Goal: Information Seeking & Learning: Learn about a topic

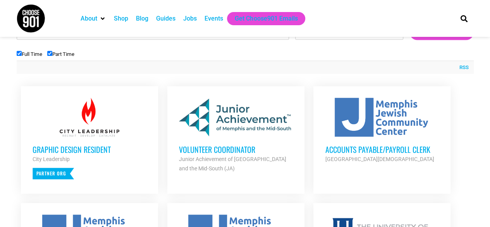
scroll to position [270, 0]
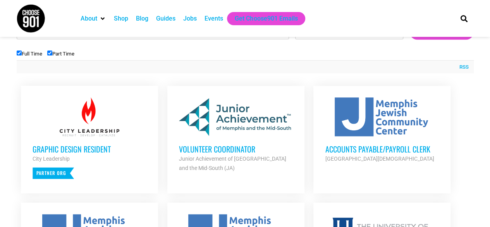
click at [21, 54] on input "Full Time" at bounding box center [19, 52] width 5 height 5
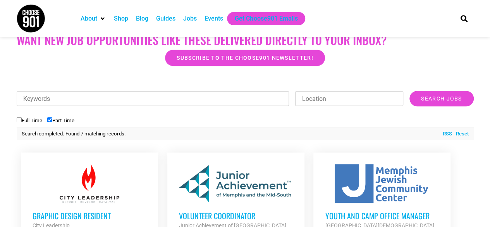
scroll to position [200, 0]
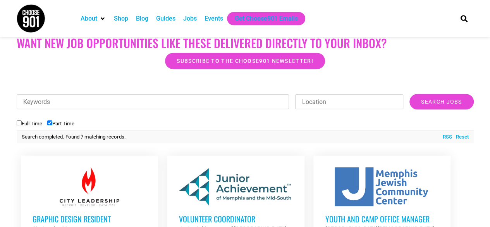
click at [18, 121] on input "Full Time" at bounding box center [19, 122] width 5 height 5
checkbox input "true"
click at [50, 121] on input "Part Time" at bounding box center [49, 122] width 5 height 5
checkbox input "false"
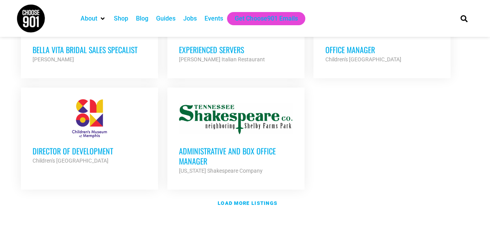
scroll to position [928, 0]
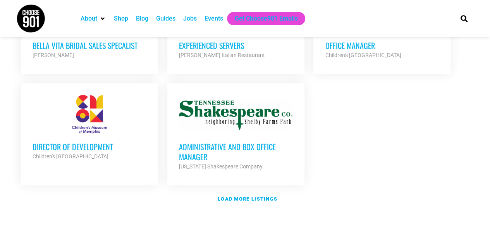
click at [46, 142] on h3 "Director of Development" at bounding box center [90, 147] width 114 height 10
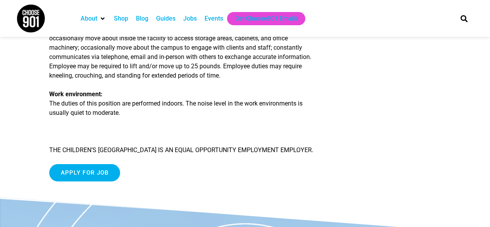
scroll to position [1032, 0]
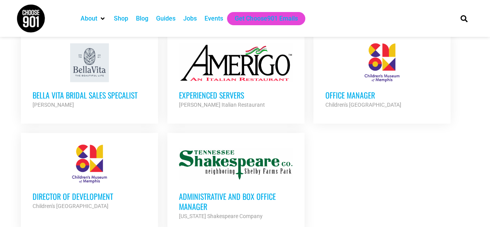
scroll to position [878, 0]
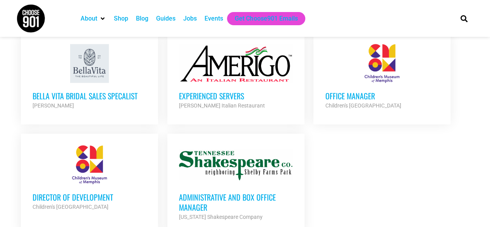
click at [367, 91] on h3 "Office Manager" at bounding box center [382, 96] width 114 height 10
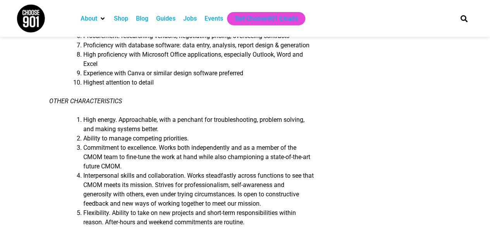
scroll to position [730, 0]
